Goal: Information Seeking & Learning: Learn about a topic

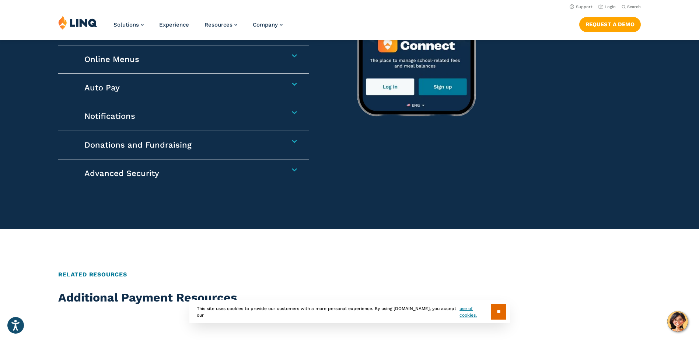
scroll to position [1032, 0]
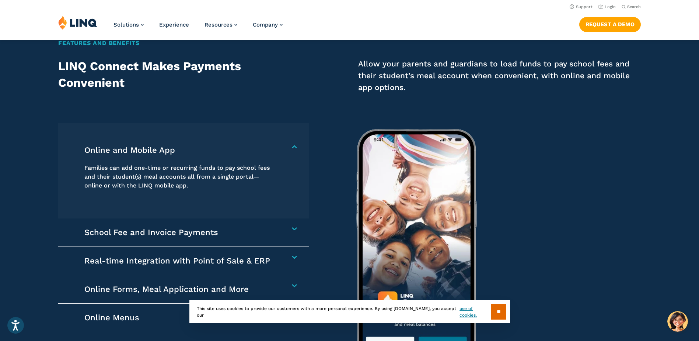
click at [537, 227] on img at bounding box center [497, 243] width 313 height 258
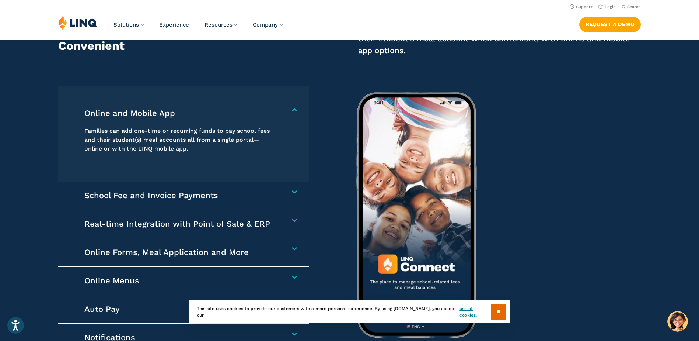
click at [407, 135] on img at bounding box center [497, 206] width 313 height 258
click at [407, 134] on img at bounding box center [497, 206] width 313 height 258
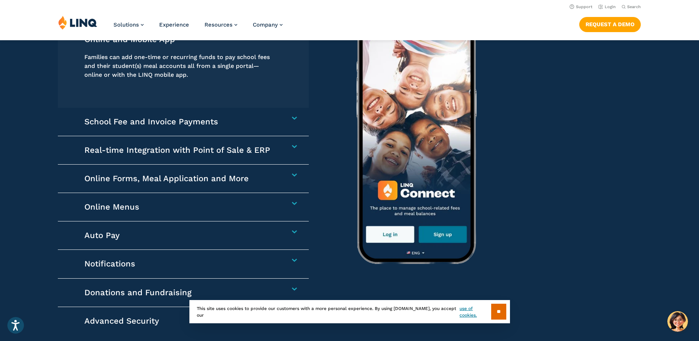
scroll to position [1106, 0]
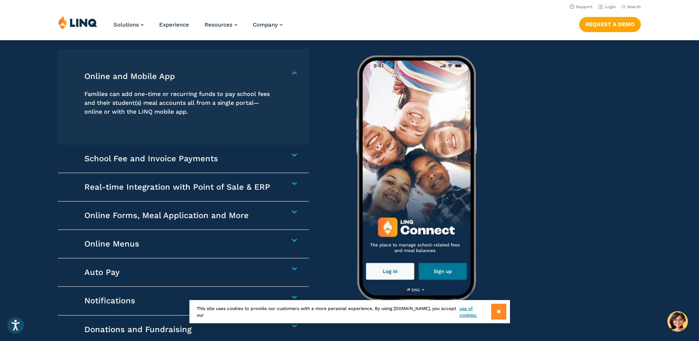
click at [501, 310] on input "**" at bounding box center [498, 311] width 15 height 16
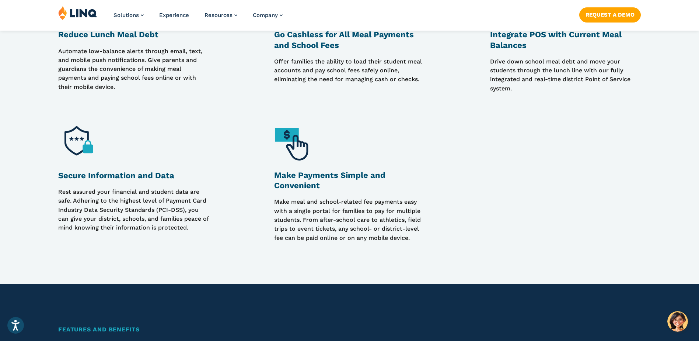
scroll to position [811, 0]
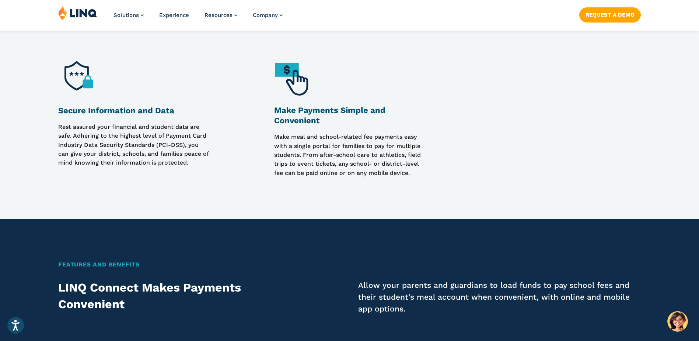
drag, startPoint x: 122, startPoint y: 128, endPoint x: 128, endPoint y: 128, distance: 5.9
click at [127, 128] on p "Rest assured your financial and student data are safe. Adhering to the highest …" at bounding box center [133, 149] width 151 height 55
drag, startPoint x: 128, startPoint y: 128, endPoint x: 177, endPoint y: 126, distance: 48.7
click at [177, 126] on p "Rest assured your financial and student data are safe. Adhering to the highest …" at bounding box center [133, 149] width 151 height 55
click at [185, 137] on p "Rest assured your financial and student data are safe. Adhering to the highest …" at bounding box center [133, 149] width 151 height 55
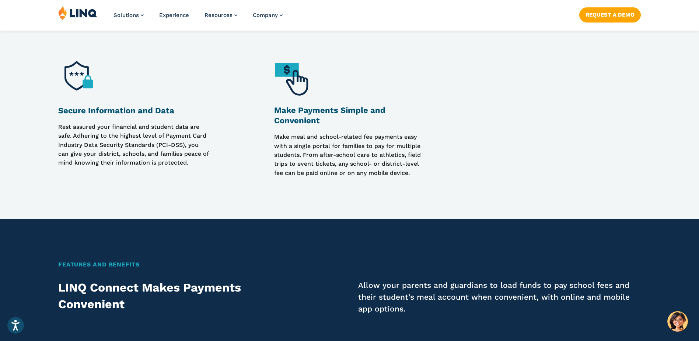
click at [112, 149] on p "Rest assured your financial and student data are safe. Adhering to the highest …" at bounding box center [133, 149] width 151 height 55
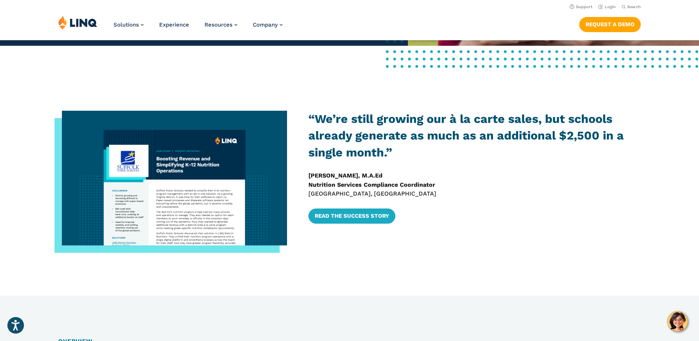
scroll to position [295, 0]
